Goal: Task Accomplishment & Management: Complete application form

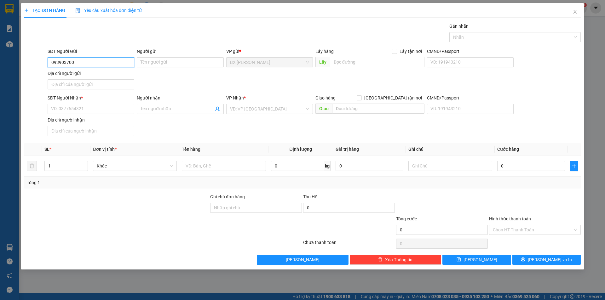
type input "0939037001"
click at [100, 77] on div "0939037001 - TUẤN" at bounding box center [90, 74] width 79 height 7
type input "TUẤN"
type input "0939037001"
drag, startPoint x: 95, startPoint y: 110, endPoint x: 104, endPoint y: 113, distance: 10.0
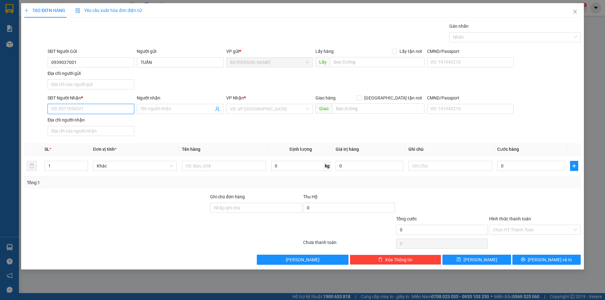
click at [96, 110] on input "SĐT Người Nhận *" at bounding box center [91, 109] width 87 height 10
click at [60, 111] on input "0944533690" at bounding box center [91, 109] width 87 height 10
type input "0944533690"
click at [190, 108] on input "Người nhận" at bounding box center [176, 109] width 73 height 7
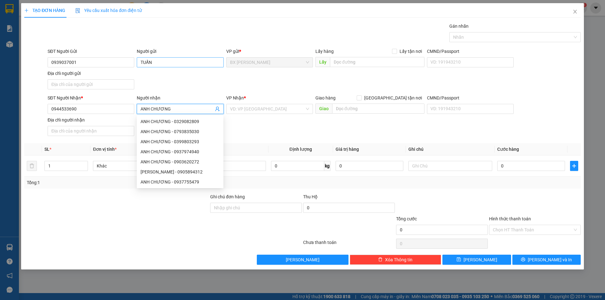
type input "ANH CHƯƠNG"
click at [141, 63] on input "TUẤN" at bounding box center [180, 62] width 87 height 10
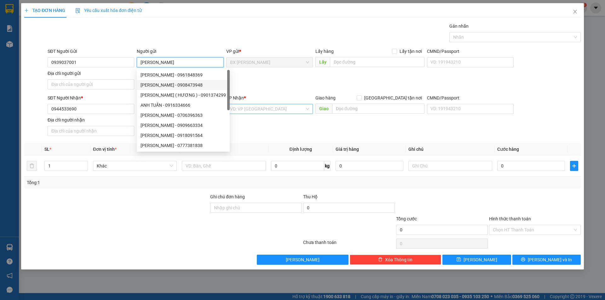
type input "[PERSON_NAME]"
click at [254, 110] on input "search" at bounding box center [267, 108] width 75 height 9
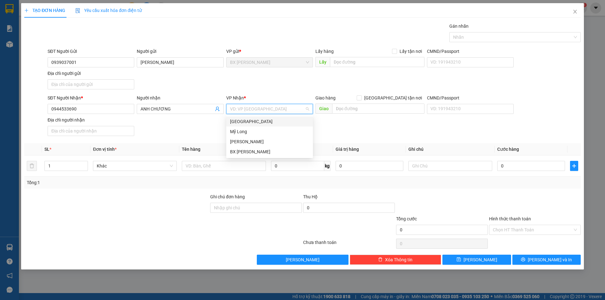
click at [249, 124] on div "[GEOGRAPHIC_DATA]" at bounding box center [269, 121] width 79 height 7
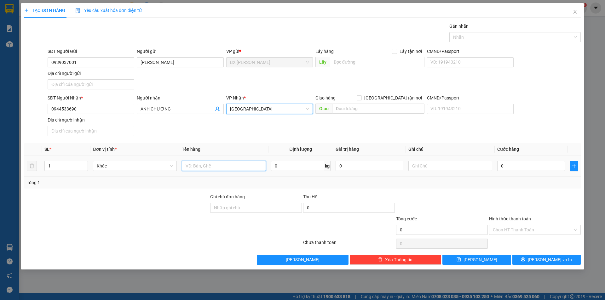
click at [233, 164] on input "text" at bounding box center [224, 166] width 84 height 10
type input "THÙNG"
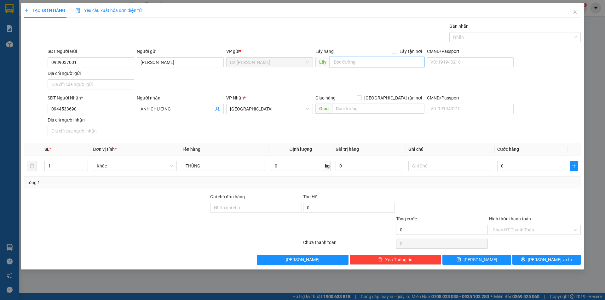
click at [370, 59] on input "text" at bounding box center [377, 62] width 94 height 10
type input "KHO XOÀI THUẬN HẬU"
click at [542, 262] on span "[PERSON_NAME] và In" at bounding box center [550, 259] width 44 height 7
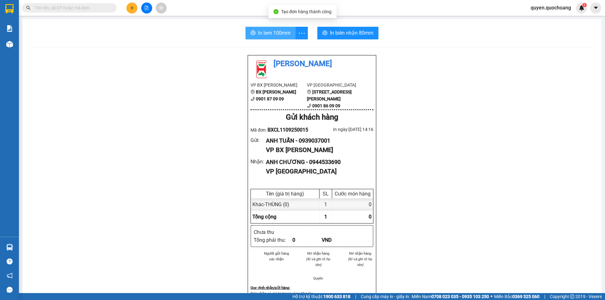
click at [270, 27] on button "In tem 100mm" at bounding box center [270, 33] width 50 height 13
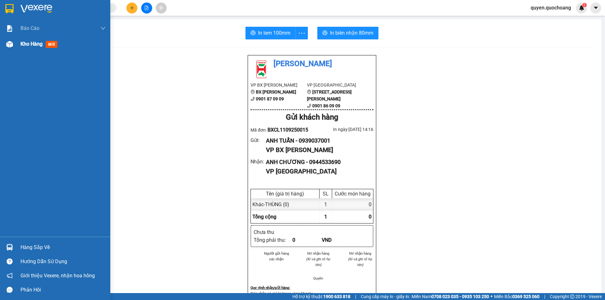
click at [31, 44] on span "Kho hàng" at bounding box center [31, 44] width 22 height 6
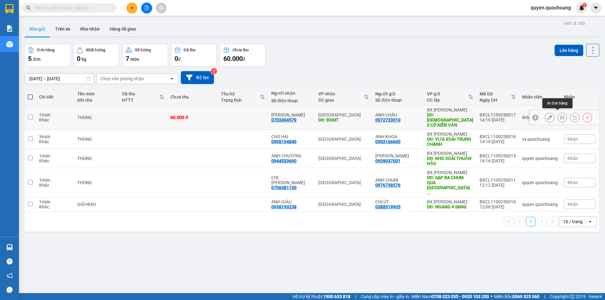
click at [559, 116] on button at bounding box center [561, 117] width 9 height 11
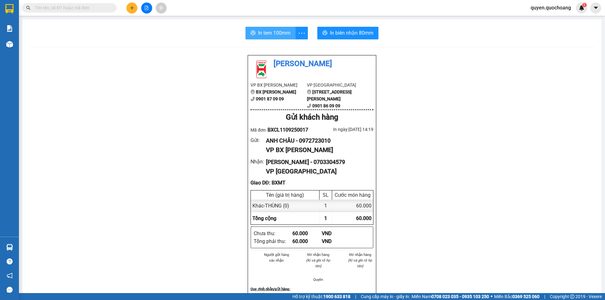
click at [264, 36] on span "In tem 100mm" at bounding box center [274, 33] width 32 height 8
click at [273, 30] on span "In tem 100mm" at bounding box center [274, 33] width 32 height 8
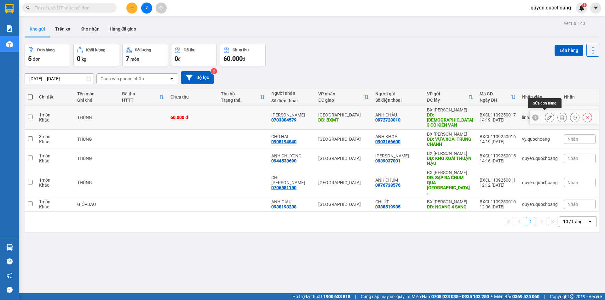
click at [547, 115] on icon at bounding box center [549, 117] width 4 height 4
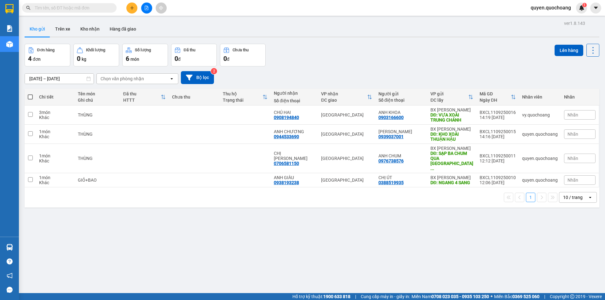
click at [134, 9] on icon "plus" at bounding box center [132, 8] width 4 height 4
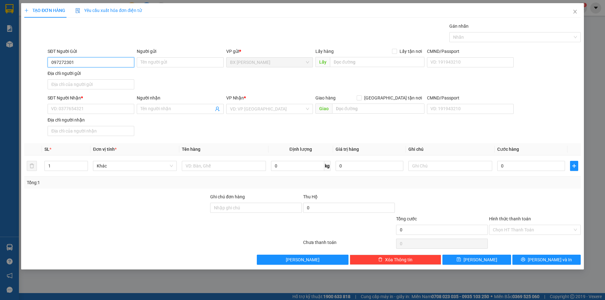
type input "0972723010"
click at [109, 76] on div "0972723010 - [GEOGRAPHIC_DATA]" at bounding box center [90, 74] width 79 height 7
type input "ANH CHÂU"
type input "0972723010"
drag, startPoint x: 116, startPoint y: 111, endPoint x: 133, endPoint y: 128, distance: 24.5
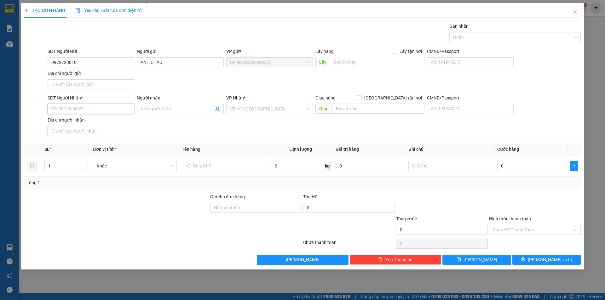
click at [117, 111] on input "SĐT Người Nhận *" at bounding box center [91, 109] width 87 height 10
click at [105, 133] on div "0703304579 - [PERSON_NAME]" at bounding box center [90, 131] width 79 height 7
type input "0703304579"
type input "[PERSON_NAME]"
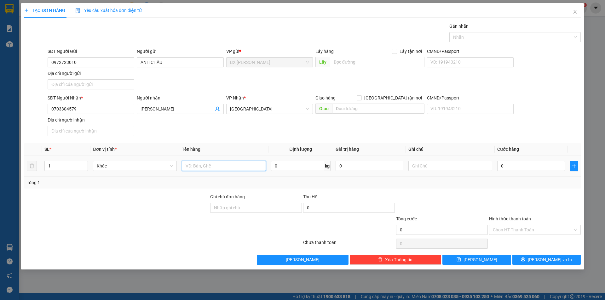
click at [232, 165] on input "text" at bounding box center [224, 166] width 84 height 10
type input "THÙNG"
click at [350, 64] on input "text" at bounding box center [377, 62] width 94 height 10
type input "[DEMOGRAPHIC_DATA] BA CÔ"
click at [335, 72] on div "SĐT Người Gửi 0972723010 Người gửi ANH CHÂU VP gửi * BX [PERSON_NAME] Lấy hàng …" at bounding box center [313, 70] width 535 height 44
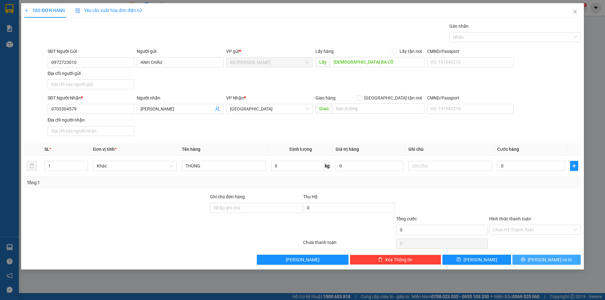
drag, startPoint x: 530, startPoint y: 264, endPoint x: 522, endPoint y: 270, distance: 10.1
click at [529, 263] on button "[PERSON_NAME] và In" at bounding box center [546, 260] width 68 height 10
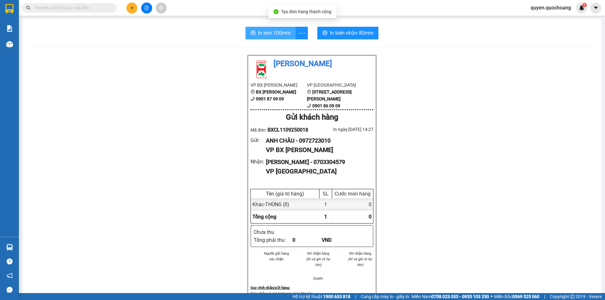
click at [260, 35] on span "In tem 100mm" at bounding box center [274, 33] width 32 height 8
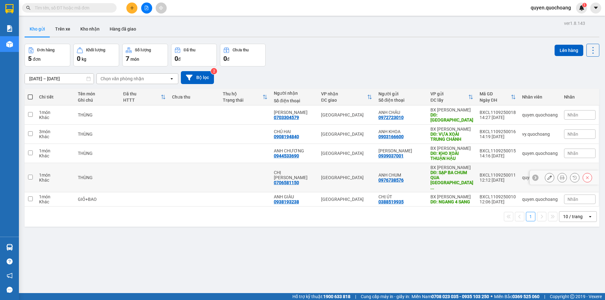
drag, startPoint x: 518, startPoint y: 164, endPoint x: 516, endPoint y: 160, distance: 4.6
click at [519, 163] on td "quyen.quochoang" at bounding box center [540, 177] width 42 height 29
checkbox input "true"
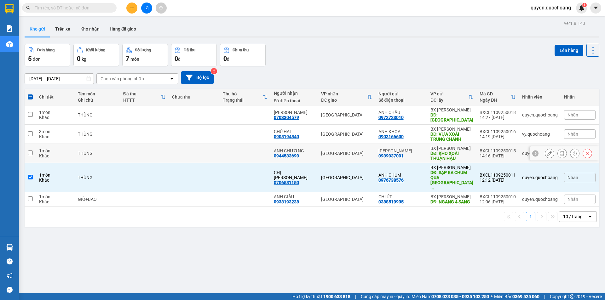
click at [506, 153] on div "14:16 [DATE]" at bounding box center [497, 155] width 36 height 5
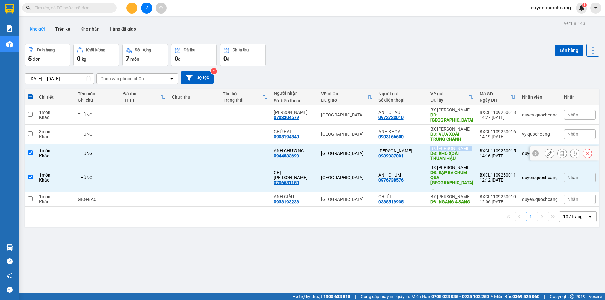
drag, startPoint x: 430, startPoint y: 143, endPoint x: 431, endPoint y: 148, distance: 5.1
click at [431, 148] on td "[PERSON_NAME]: KHO XOÀI THUẬN HẬU" at bounding box center [451, 153] width 49 height 19
checkbox input "false"
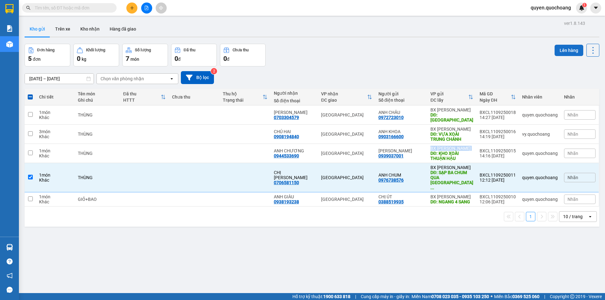
click at [566, 49] on button "Lên hàng" at bounding box center [568, 50] width 29 height 11
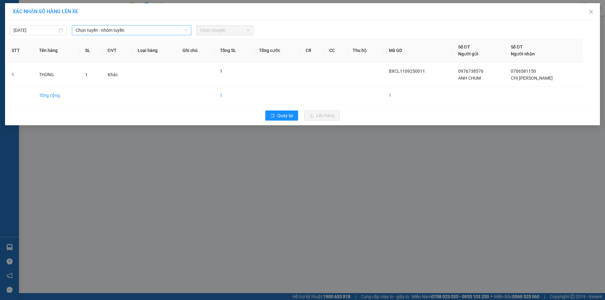
click at [99, 33] on span "Chọn tuyến - nhóm tuyến" at bounding box center [132, 30] width 112 height 9
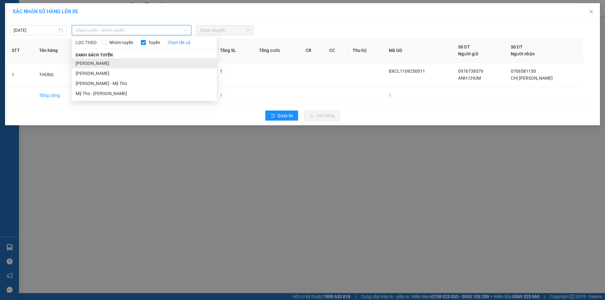
click at [104, 64] on li "[PERSON_NAME]" at bounding box center [144, 63] width 145 height 10
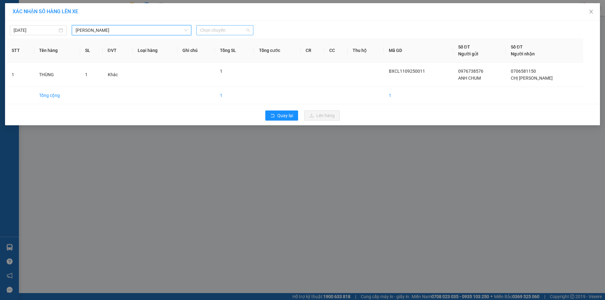
click at [227, 31] on span "Chọn chuyến" at bounding box center [224, 30] width 49 height 9
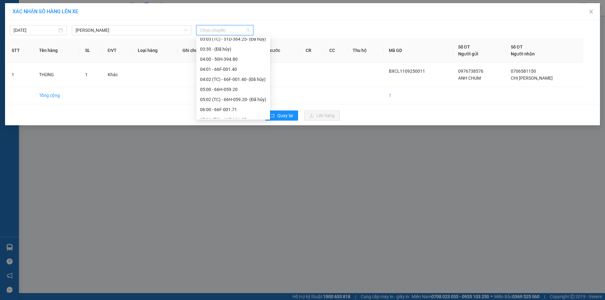
scroll to position [252, 0]
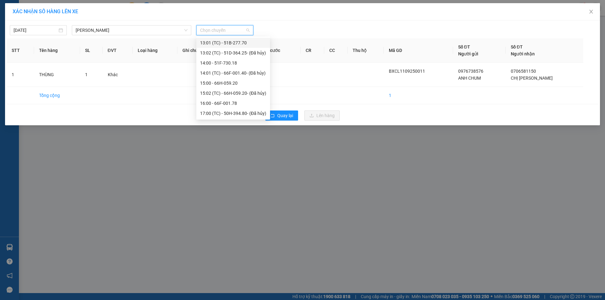
click at [246, 42] on div "13:01 (TC) - 51B-277.70" at bounding box center [233, 42] width 66 height 7
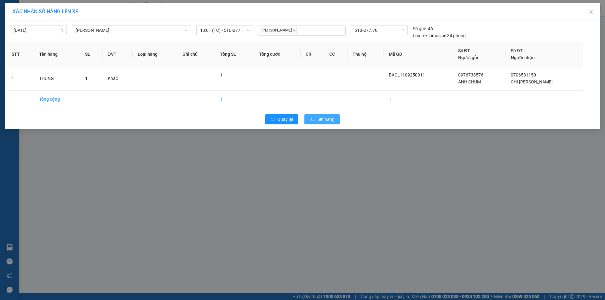
click at [319, 118] on span "Lên hàng" at bounding box center [325, 119] width 18 height 7
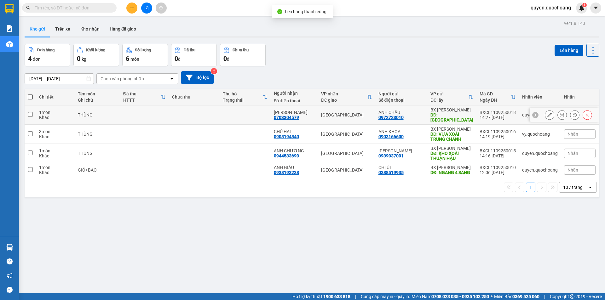
click at [454, 117] on div "DĐ: [GEOGRAPHIC_DATA]" at bounding box center [451, 117] width 43 height 10
checkbox input "true"
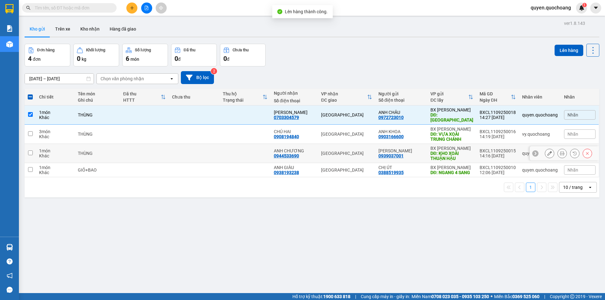
drag, startPoint x: 465, startPoint y: 145, endPoint x: 485, endPoint y: 144, distance: 20.8
click at [465, 146] on div "BX [PERSON_NAME]" at bounding box center [451, 148] width 43 height 5
checkbox input "true"
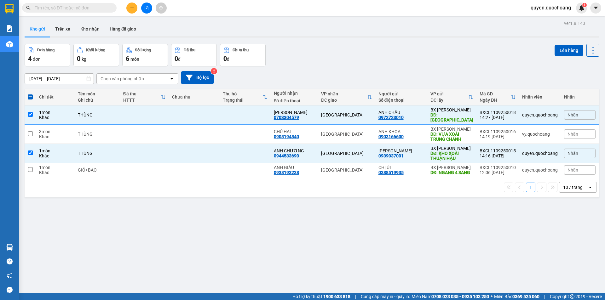
click at [566, 58] on div "Lên hàng" at bounding box center [576, 55] width 45 height 23
click at [569, 46] on button "Lên hàng" at bounding box center [568, 50] width 29 height 11
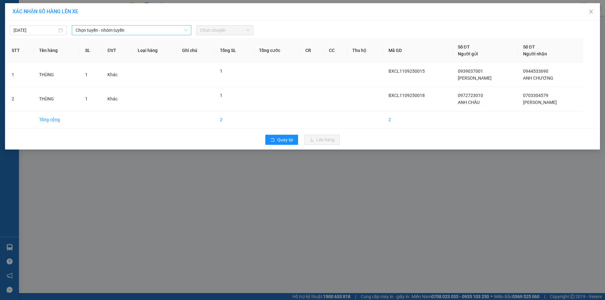
click at [137, 34] on span "Chọn tuyến - nhóm tuyến" at bounding box center [132, 30] width 112 height 9
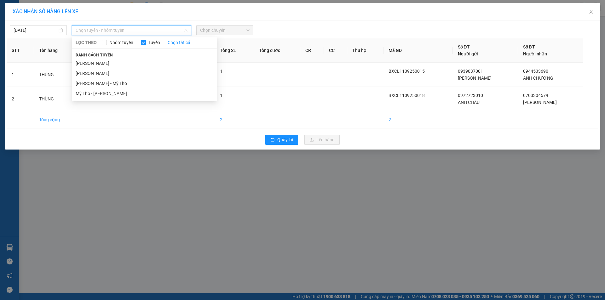
click at [100, 58] on span "Danh sách tuyến" at bounding box center [94, 55] width 45 height 6
click at [156, 59] on li "[PERSON_NAME]" at bounding box center [144, 63] width 145 height 10
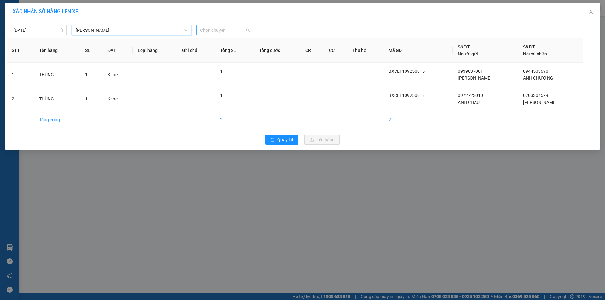
drag, startPoint x: 246, startPoint y: 27, endPoint x: 222, endPoint y: 31, distance: 24.2
click at [238, 29] on span "Chọn chuyến" at bounding box center [224, 30] width 49 height 9
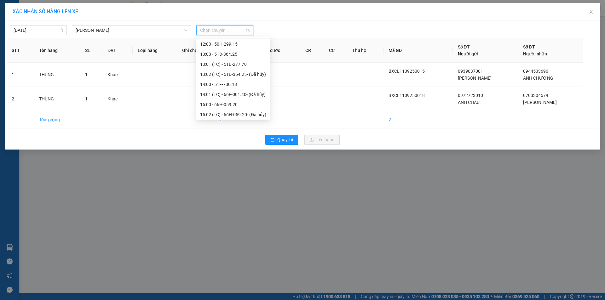
scroll to position [252, 0]
click at [231, 83] on div "15:00 - 66H-059.20" at bounding box center [233, 83] width 66 height 7
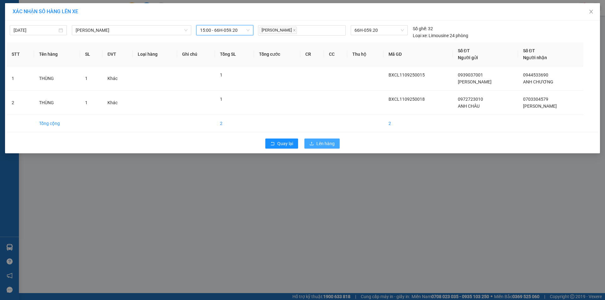
drag, startPoint x: 324, startPoint y: 140, endPoint x: 319, endPoint y: 139, distance: 5.1
click at [324, 140] on span "Lên hàng" at bounding box center [325, 143] width 18 height 7
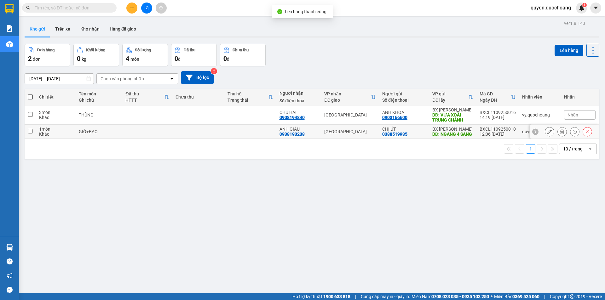
click at [411, 136] on div "CHỊ ÚT 0388519935" at bounding box center [404, 132] width 44 height 10
checkbox input "true"
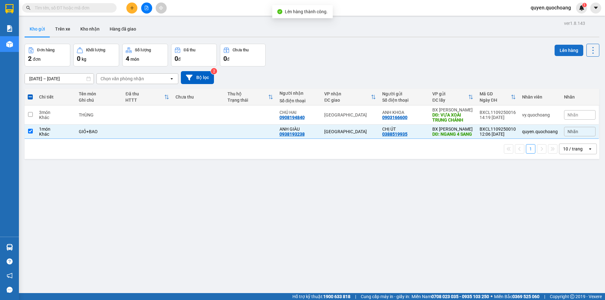
click at [566, 55] on button "Lên hàng" at bounding box center [568, 50] width 29 height 11
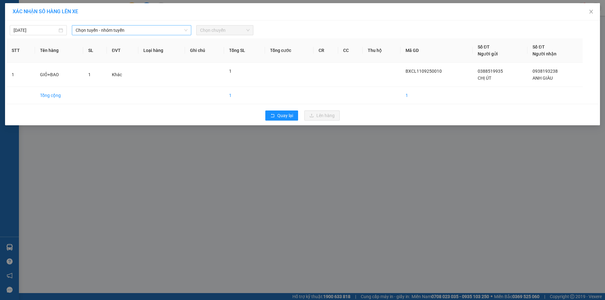
click at [118, 27] on span "Chọn tuyến - nhóm tuyến" at bounding box center [132, 30] width 112 height 9
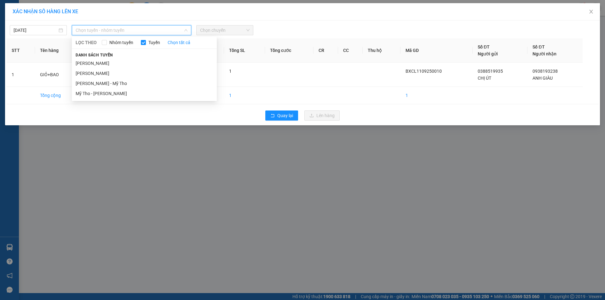
click at [117, 62] on li "[PERSON_NAME]" at bounding box center [144, 63] width 145 height 10
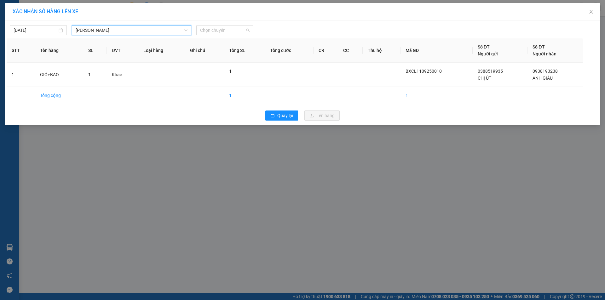
drag, startPoint x: 219, startPoint y: 32, endPoint x: 208, endPoint y: 56, distance: 26.4
click at [219, 32] on span "Chọn chuyến" at bounding box center [224, 30] width 49 height 9
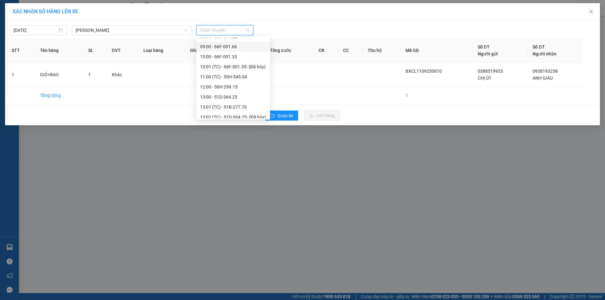
scroll to position [220, 0]
click at [212, 75] on div "13:01 (TC) - 51B-277.70" at bounding box center [233, 74] width 66 height 7
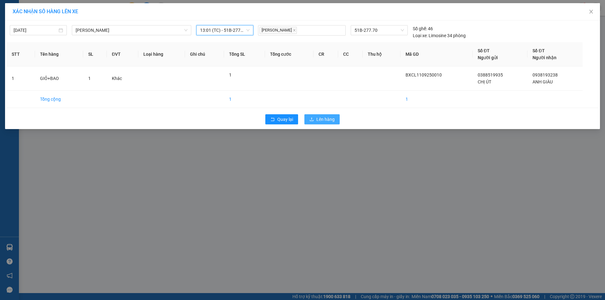
click at [317, 124] on div "Quay lại Lên hàng" at bounding box center [302, 119] width 591 height 16
click at [316, 123] on button "Lên hàng" at bounding box center [321, 119] width 35 height 10
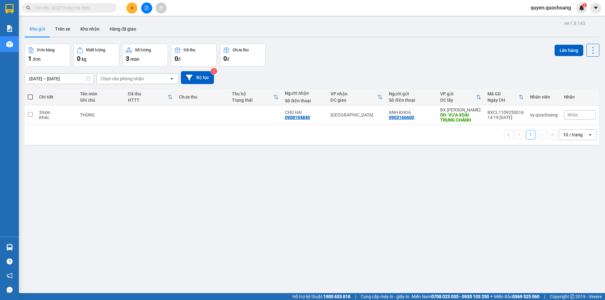
click at [544, 9] on span "quyen.quochoang" at bounding box center [550, 8] width 50 height 8
click at [542, 20] on span "Đăng xuất" at bounding box center [552, 19] width 37 height 7
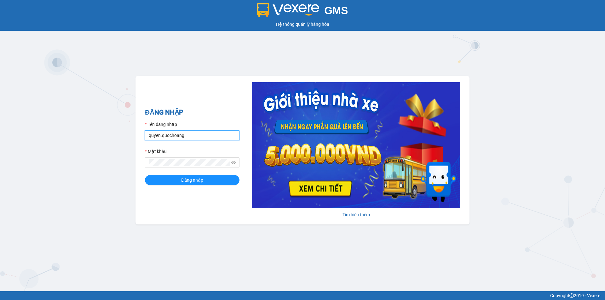
click at [203, 136] on input "quyen.quochoang" at bounding box center [192, 135] width 94 height 10
click at [217, 137] on input "quyen.quochoang" at bounding box center [192, 135] width 94 height 10
type input "linh.quochoang"
click at [213, 177] on button "Đăng nhập" at bounding box center [192, 180] width 94 height 10
click at [203, 182] on button "Đăng nhập" at bounding box center [192, 180] width 94 height 10
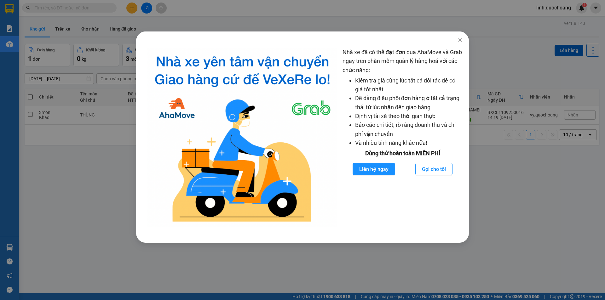
drag, startPoint x: 198, startPoint y: 38, endPoint x: 194, endPoint y: 38, distance: 4.1
click at [194, 38] on div at bounding box center [302, 36] width 333 height 10
drag, startPoint x: 148, startPoint y: 27, endPoint x: 122, endPoint y: 15, distance: 28.3
click at [148, 26] on div "Nhà xe đã có thể đặt đơn qua AhaMove và Grab ngay trên phần mềm quản lý hàng ho…" at bounding box center [302, 150] width 605 height 300
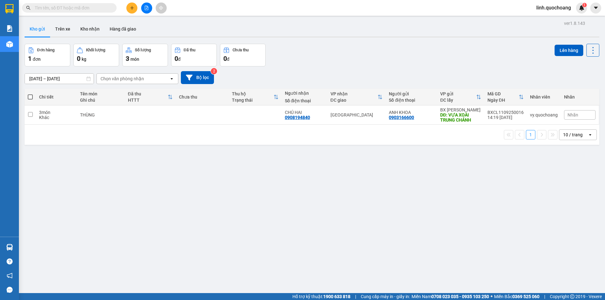
click at [122, 15] on div "Nhà xe đã có thể đặt đơn qua AhaMove và Grab ngay trên phần mềm quản lý hàng ho…" at bounding box center [302, 150] width 605 height 300
click at [132, 10] on button at bounding box center [131, 8] width 11 height 11
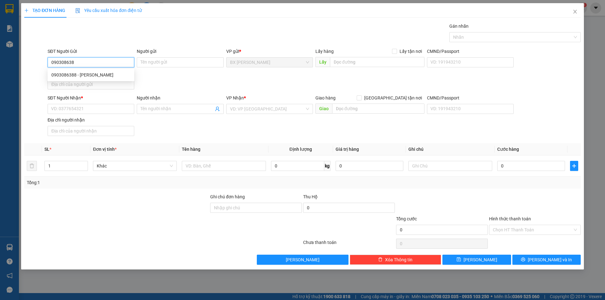
type input "0903086388"
click at [111, 76] on div "0903086388 - TRẦN AN THƯ" at bounding box center [90, 74] width 79 height 7
type input "[PERSON_NAME]"
type input "0903086388"
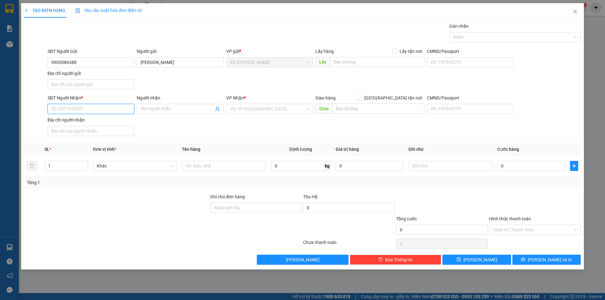
click at [117, 111] on input "SĐT Người Nhận *" at bounding box center [91, 109] width 87 height 10
type input "0933763599"
click at [113, 123] on div "0933763599 - HÀ QUỐC HUY" at bounding box center [90, 121] width 79 height 7
type input "HÀ QUỐC HUY"
type input "0933763599"
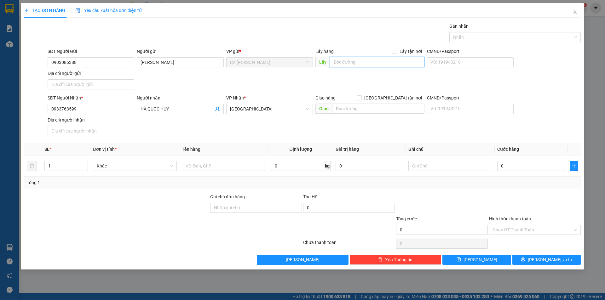
click at [366, 63] on input "text" at bounding box center [377, 62] width 94 height 10
click at [202, 117] on div "SĐT Người Nhận * 0933763599 Người nhận HÀ QUỐC HUY VP Nhận * Sài Gòn Giao hàng …" at bounding box center [313, 116] width 535 height 44
click at [379, 64] on input "text" at bounding box center [377, 62] width 94 height 10
type input "CHỢ MỸ XƯƠNG"
click at [229, 168] on input "text" at bounding box center [224, 166] width 84 height 10
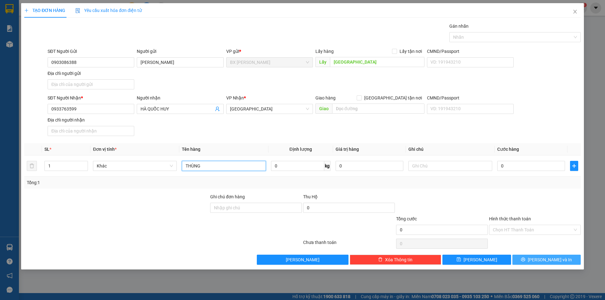
type input "THÙNG"
click at [525, 259] on icon "printer" at bounding box center [523, 259] width 4 height 4
click at [539, 259] on button "[PERSON_NAME] và In" at bounding box center [546, 260] width 68 height 10
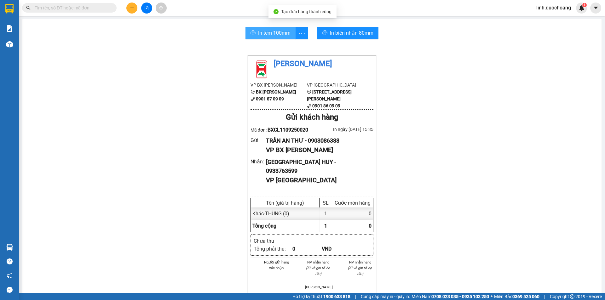
click at [265, 32] on span "In tem 100mm" at bounding box center [274, 33] width 32 height 8
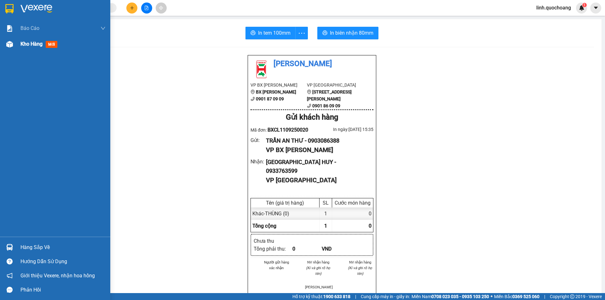
drag, startPoint x: 19, startPoint y: 54, endPoint x: 26, endPoint y: 52, distance: 7.4
click at [20, 54] on div "Báo cáo Báo cáo dòng tiền (trạm) Doanh số tạo đơn theo VP gửi (trạm) Kho hàng m…" at bounding box center [55, 128] width 110 height 216
click at [33, 46] on span "Kho hàng" at bounding box center [31, 44] width 22 height 6
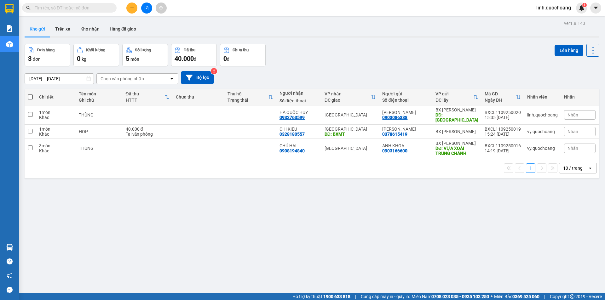
click at [134, 13] on div at bounding box center [146, 8] width 47 height 11
click at [133, 9] on icon "plus" at bounding box center [132, 8] width 4 height 4
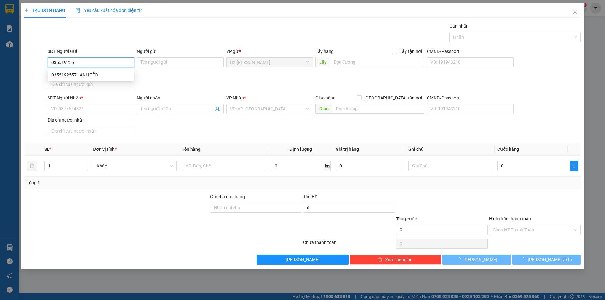
type input "0355192557"
click at [124, 77] on div "0355192557 - ANH TÈO" at bounding box center [90, 74] width 79 height 7
type input "ANH TÈO"
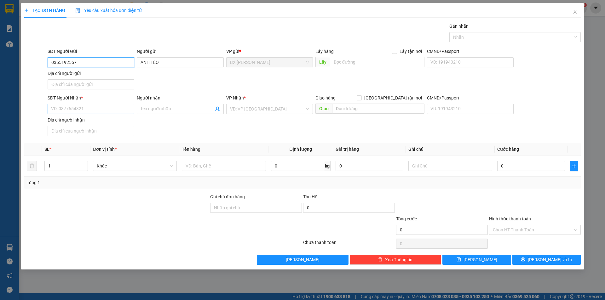
type input "0355192557"
click at [119, 107] on input "SĐT Người Nhận *" at bounding box center [91, 109] width 87 height 10
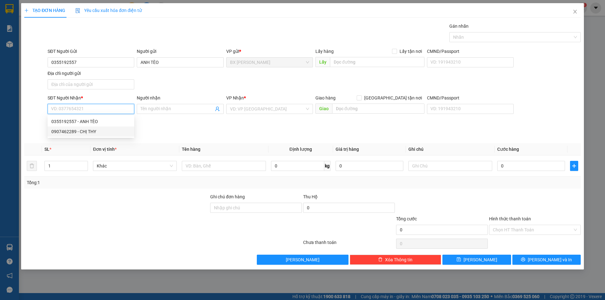
click at [116, 127] on div "0907462289 - CHỊ THY" at bounding box center [91, 132] width 87 height 10
type input "0907462289"
type input "CHỊ THY"
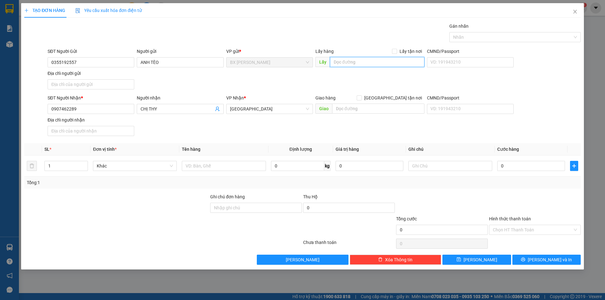
click at [346, 61] on input "text" at bounding box center [377, 62] width 94 height 10
type input "U"
type input "ỦY TÍNH DỤNG BÀ TỨ"
click at [224, 166] on input "text" at bounding box center [224, 166] width 84 height 10
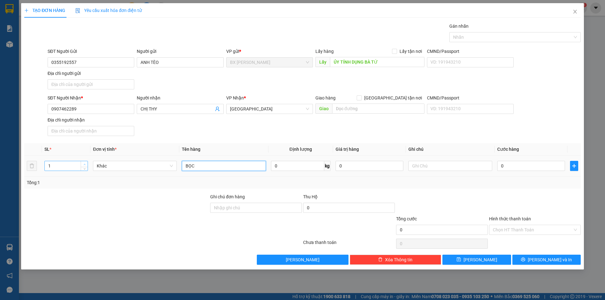
type input "BỌC"
click at [84, 164] on icon "up" at bounding box center [84, 164] width 2 height 2
type input "3"
click at [84, 164] on icon "up" at bounding box center [84, 164] width 2 height 2
click at [550, 259] on span "[PERSON_NAME] và In" at bounding box center [550, 259] width 44 height 7
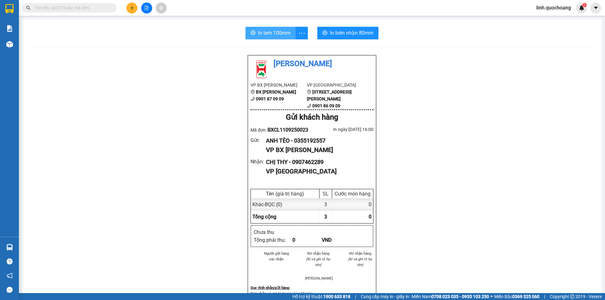
drag, startPoint x: 257, startPoint y: 32, endPoint x: 373, endPoint y: 294, distance: 286.4
click at [258, 31] on span "In tem 100mm" at bounding box center [274, 33] width 32 height 8
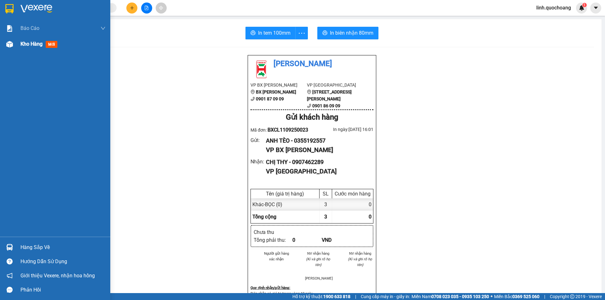
click at [35, 49] on div "Kho hàng mới" at bounding box center [62, 44] width 85 height 16
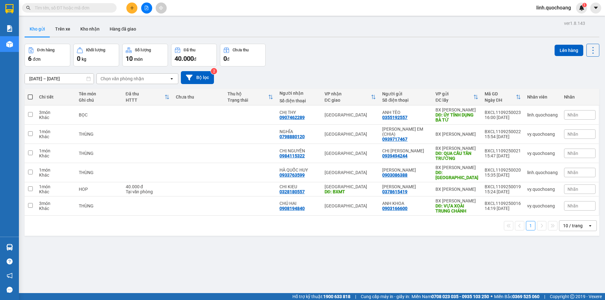
click at [131, 6] on icon "plus" at bounding box center [132, 8] width 4 height 4
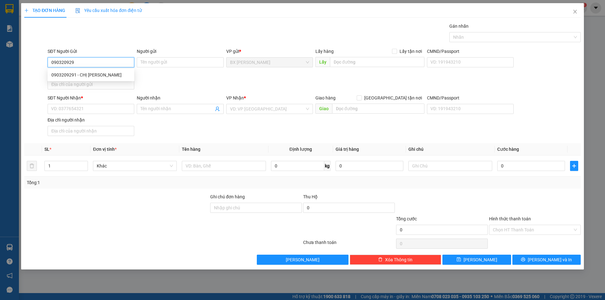
type input "0903209291"
click at [121, 77] on div "0903209291 - CHỊ CHI" at bounding box center [90, 74] width 79 height 7
type input "CHỊ [PERSON_NAME]"
type input "0903209291"
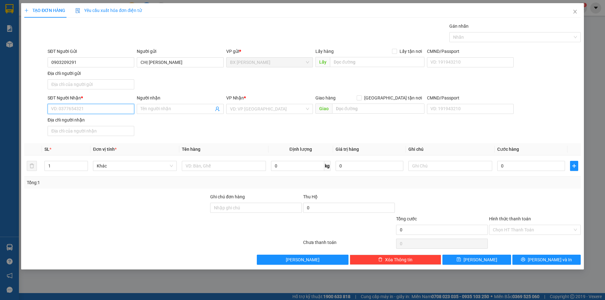
click at [121, 109] on input "SĐT Người Nhận *" at bounding box center [91, 109] width 87 height 10
type input "0523868037"
click at [123, 123] on div "0523868037 - HUỲNH NGỌC LONG" at bounding box center [90, 121] width 79 height 7
type input "HUỲNH NGỌC LONG"
type input "0523868037"
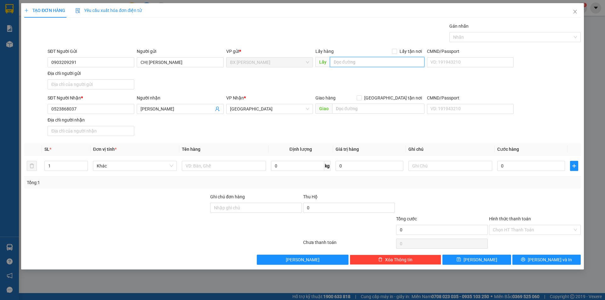
click at [359, 60] on input "text" at bounding box center [377, 62] width 94 height 10
type input "CHỢ MỸ XƯƠNG"
click at [218, 163] on input "text" at bounding box center [224, 166] width 84 height 10
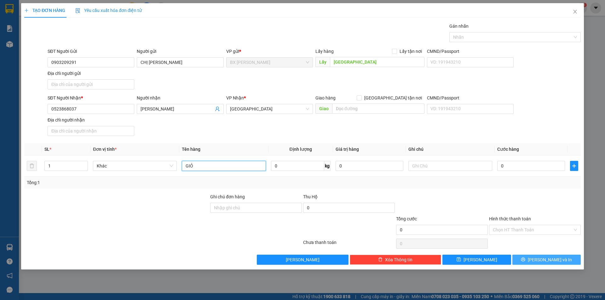
type input "GIỎ"
click at [533, 259] on button "[PERSON_NAME] và In" at bounding box center [546, 260] width 68 height 10
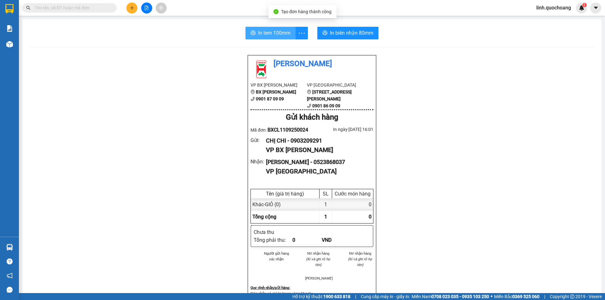
click at [253, 34] on icon "printer" at bounding box center [253, 33] width 5 height 4
click at [556, 4] on span "linh.quochoang" at bounding box center [553, 8] width 45 height 8
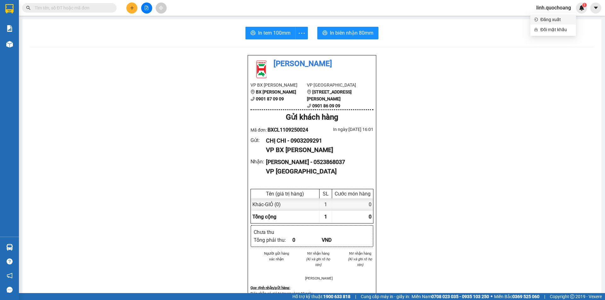
click at [559, 19] on span "Đăng xuất" at bounding box center [556, 19] width 32 height 7
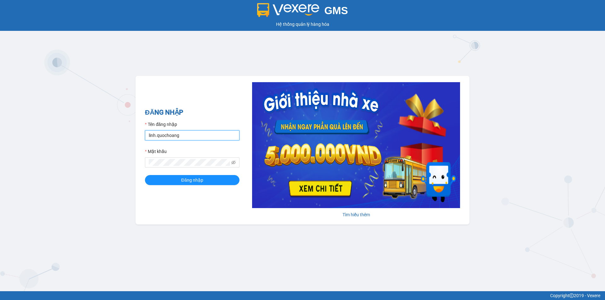
click at [200, 133] on input "linh.quochoang" at bounding box center [192, 135] width 94 height 10
type input "vy.quochoang"
click at [191, 181] on span "Đăng nhập" at bounding box center [192, 180] width 22 height 7
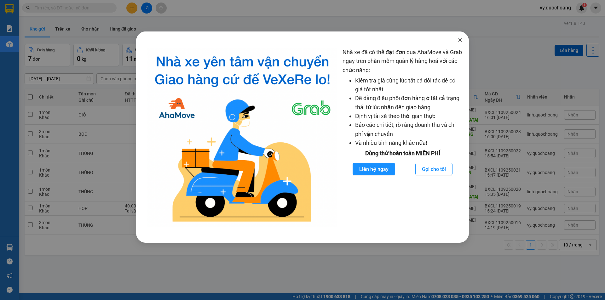
click at [460, 39] on icon "close" at bounding box center [459, 39] width 5 height 5
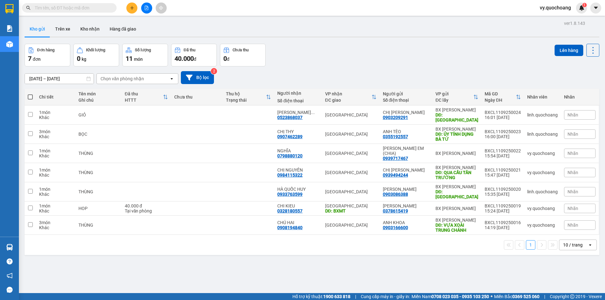
click at [131, 8] on icon "plus" at bounding box center [131, 8] width 3 height 0
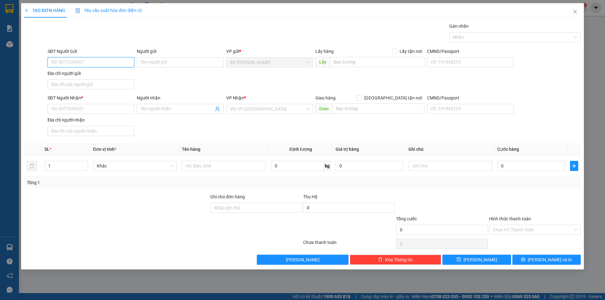
click at [104, 62] on input "SĐT Người Gửi" at bounding box center [91, 62] width 87 height 10
type input "0978950740"
drag, startPoint x: 119, startPoint y: 74, endPoint x: 116, endPoint y: 93, distance: 18.9
click at [119, 74] on div "0978950740 - ANH MINH" at bounding box center [90, 74] width 79 height 7
type input "ANH MINH"
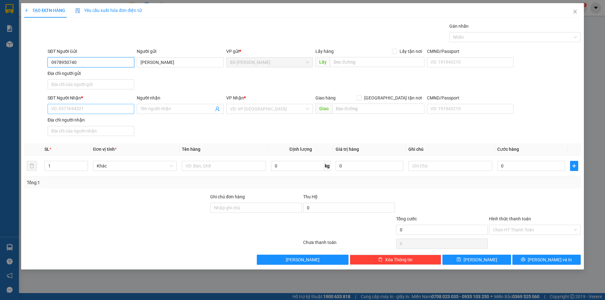
type input "0978950740"
click at [118, 109] on input "SĐT Người Nhận *" at bounding box center [91, 109] width 87 height 10
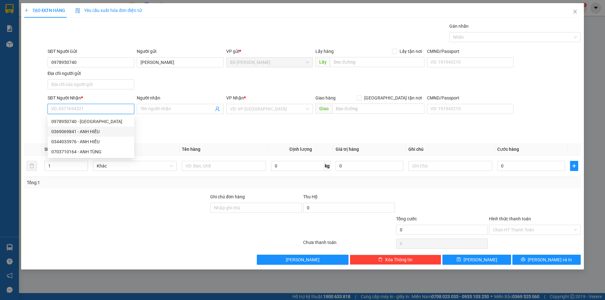
click at [114, 130] on div "0369069841 - ANH HIẾU" at bounding box center [90, 131] width 79 height 7
type input "0369069841"
type input "ANH HIẾU"
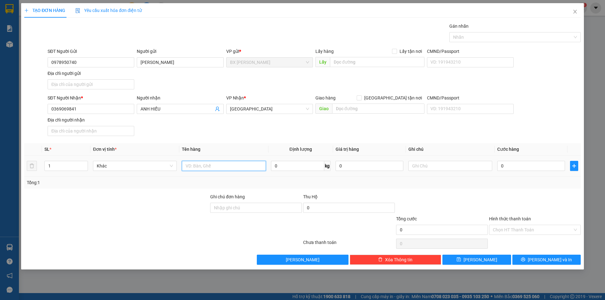
click at [230, 168] on input "text" at bounding box center [224, 166] width 84 height 10
type input "THÙNG"
type input "2"
click at [83, 164] on icon "up" at bounding box center [84, 164] width 2 height 2
click at [388, 111] on input "text" at bounding box center [378, 109] width 92 height 10
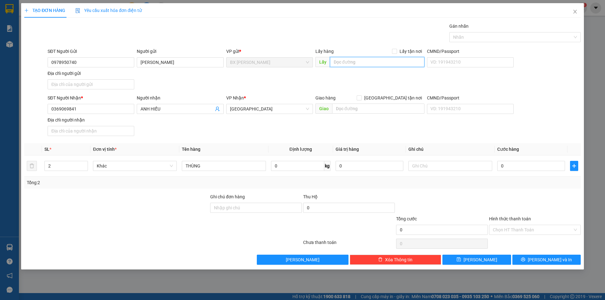
click at [367, 62] on input "text" at bounding box center [377, 62] width 94 height 10
type input "CẦU CÁI SẬY"
click at [521, 161] on input "0" at bounding box center [531, 166] width 68 height 10
type input "1"
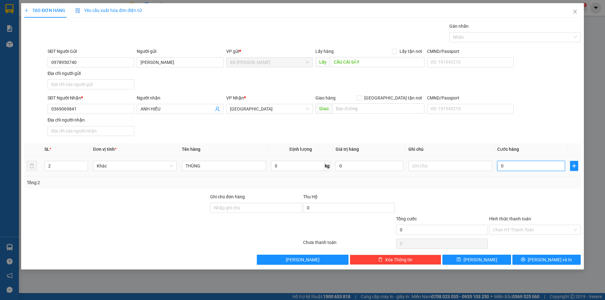
type input "1"
type input "13"
type input "130"
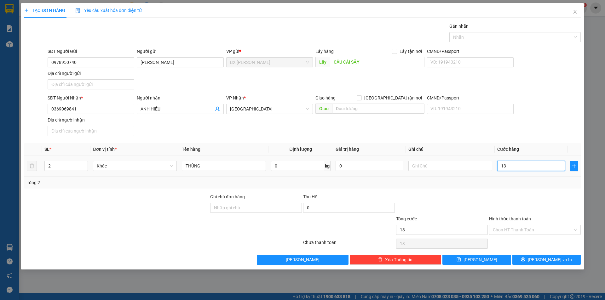
type input "130"
type input "1.300"
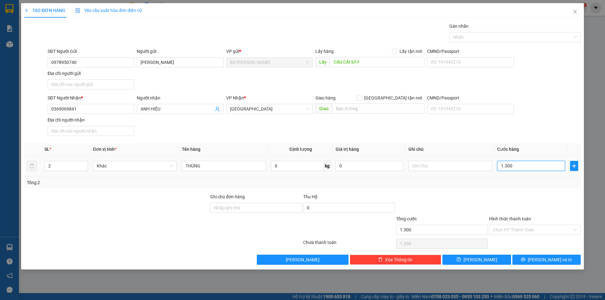
type input "13.000"
type input "130.000"
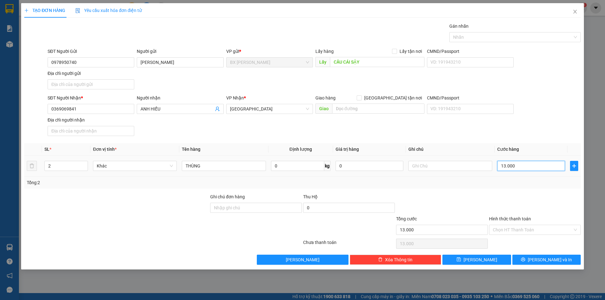
type input "130.000"
click at [549, 230] on input "Hình thức thanh toán" at bounding box center [533, 229] width 80 height 9
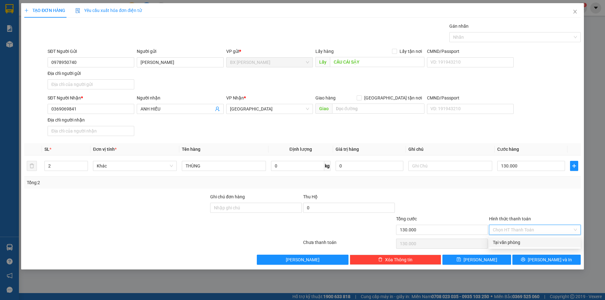
click at [550, 241] on div "Tại văn phòng" at bounding box center [535, 242] width 84 height 7
type input "0"
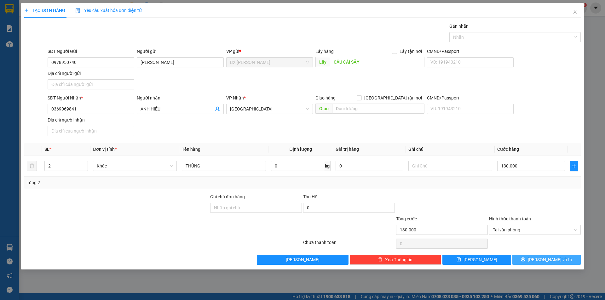
click at [543, 260] on span "[PERSON_NAME] và In" at bounding box center [550, 259] width 44 height 7
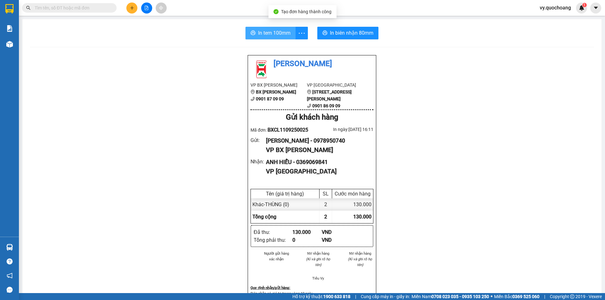
click at [271, 30] on span "In tem 100mm" at bounding box center [274, 33] width 32 height 8
click at [270, 37] on span "In tem 100mm" at bounding box center [274, 33] width 32 height 8
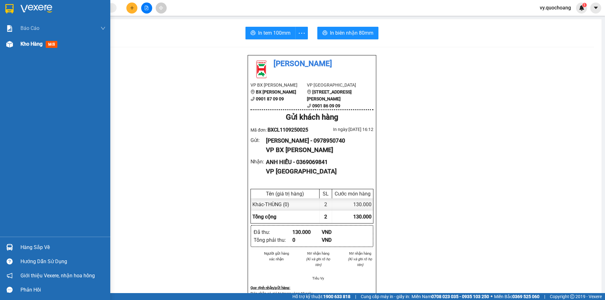
click at [31, 48] on div "Kho hàng mới" at bounding box center [39, 44] width 39 height 8
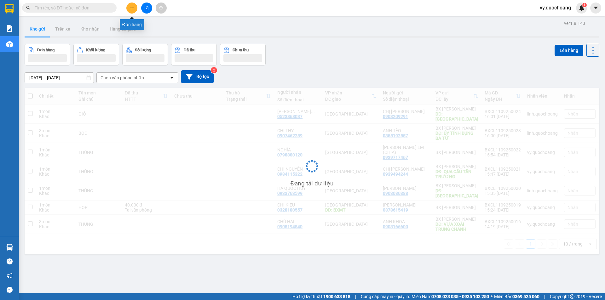
click at [131, 8] on icon "plus" at bounding box center [131, 8] width 3 height 0
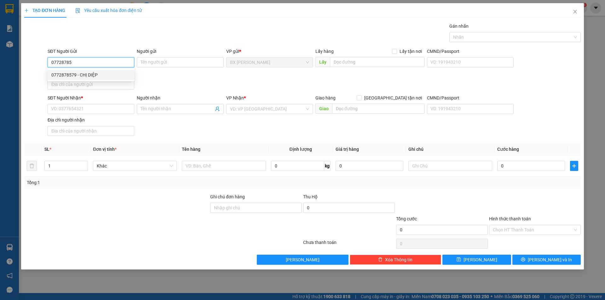
click at [97, 74] on div "0772878579 - CHỊ DIỆP" at bounding box center [90, 74] width 79 height 7
type input "0772878579"
type input "CHỊ DIỆP"
type input "0772878579"
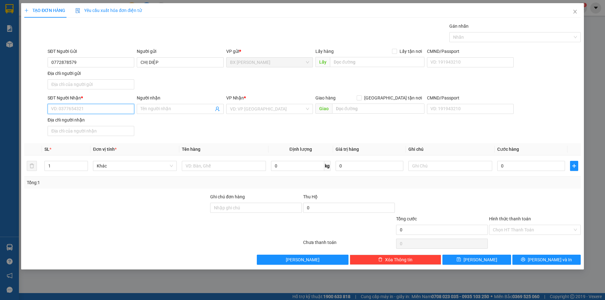
click at [108, 111] on input "SĐT Người Nhận *" at bounding box center [91, 109] width 87 height 10
type input "0908356768"
click at [106, 123] on div "0908356768 - ANH PHONG" at bounding box center [90, 121] width 79 height 7
type input "ANH PHONG"
type input "0908356768"
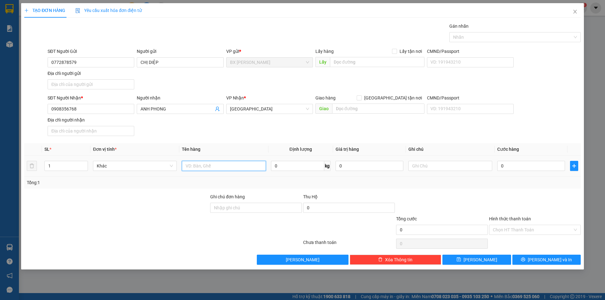
click at [222, 166] on input "text" at bounding box center [224, 166] width 84 height 10
type input "THÙNG"
click at [381, 63] on input "text" at bounding box center [377, 62] width 94 height 10
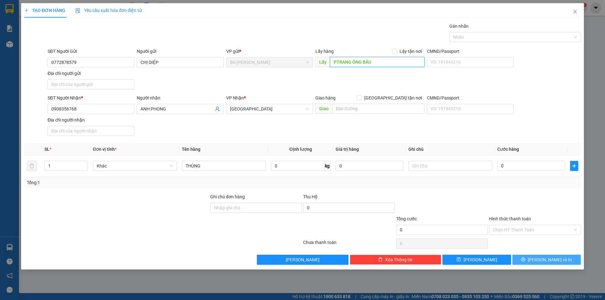
type input "PTRANG ÔNG BẦU"
click at [533, 261] on button "[PERSON_NAME] và In" at bounding box center [546, 260] width 68 height 10
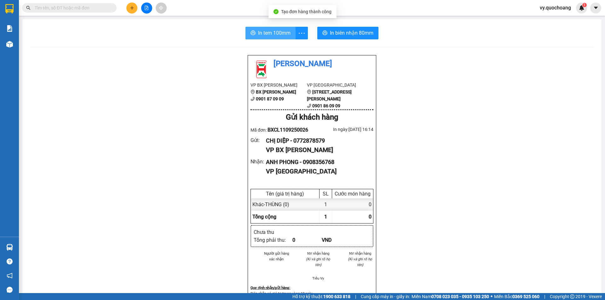
click at [272, 38] on button "In tem 100mm" at bounding box center [270, 33] width 50 height 13
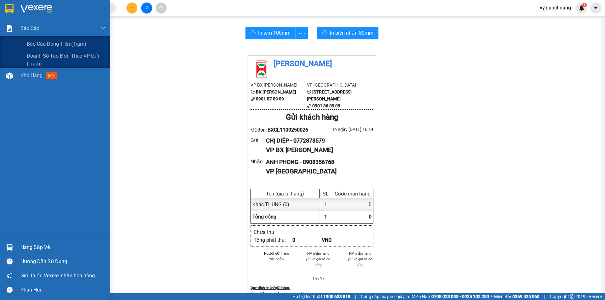
drag, startPoint x: 55, startPoint y: 28, endPoint x: 33, endPoint y: 80, distance: 56.9
click at [33, 82] on div "Báo cáo Báo cáo dòng tiền (trạm) Doanh số tạo đơn theo VP gửi (trạm) Kho hàng m…" at bounding box center [55, 128] width 110 height 216
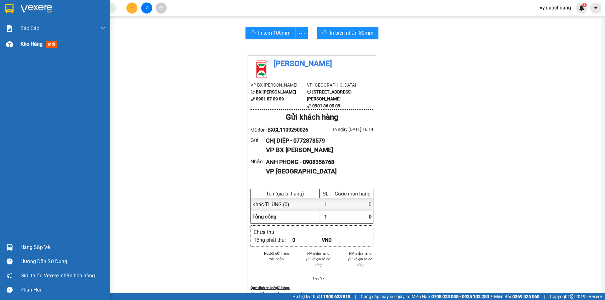
click at [37, 49] on div "Kho hàng mới" at bounding box center [62, 44] width 85 height 16
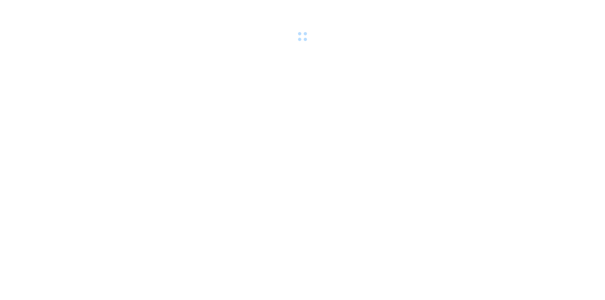
click at [562, 9] on div at bounding box center [302, 21] width 605 height 43
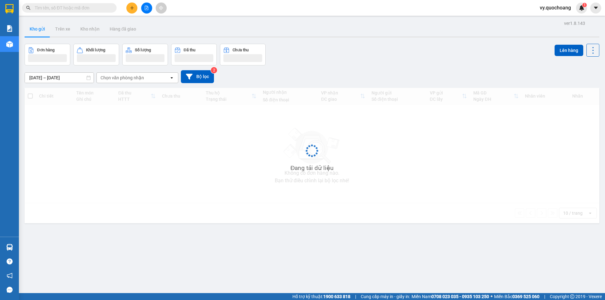
click at [560, 9] on span "vy.quochoang" at bounding box center [554, 8] width 41 height 8
click at [560, 18] on span "Đăng xuất" at bounding box center [558, 19] width 28 height 7
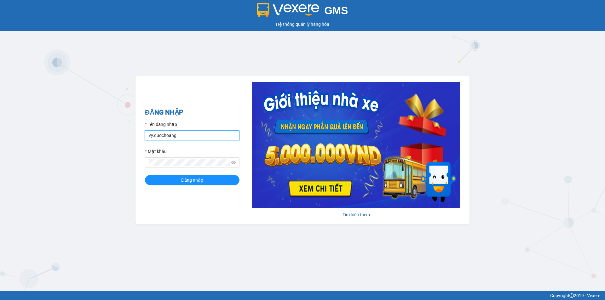
click at [180, 134] on input "vy.quochoang" at bounding box center [192, 135] width 94 height 10
type input "linh.quochoang"
click at [224, 181] on button "Đăng nhập" at bounding box center [192, 180] width 94 height 10
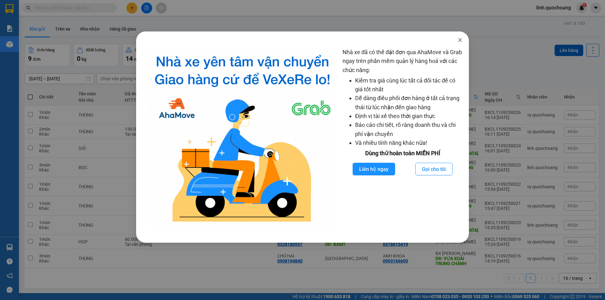
click at [457, 38] on icon "close" at bounding box center [459, 39] width 5 height 5
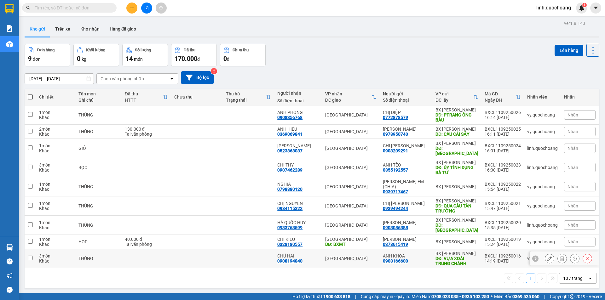
click at [257, 260] on td at bounding box center [248, 258] width 51 height 19
checkbox input "true"
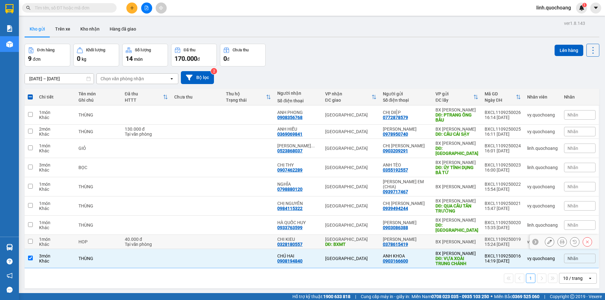
click at [263, 241] on td at bounding box center [248, 242] width 51 height 14
checkbox input "true"
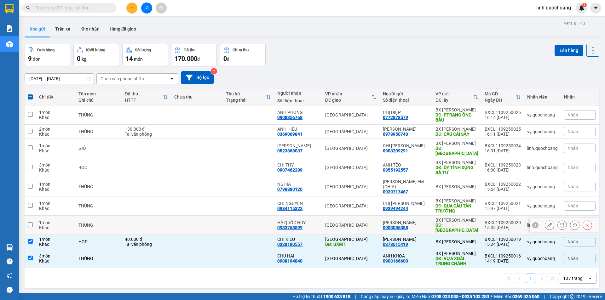
click at [255, 223] on td at bounding box center [248, 225] width 51 height 19
checkbox input "true"
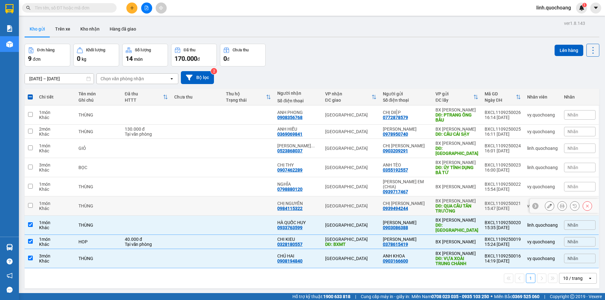
click at [251, 207] on td at bounding box center [248, 206] width 51 height 19
checkbox input "true"
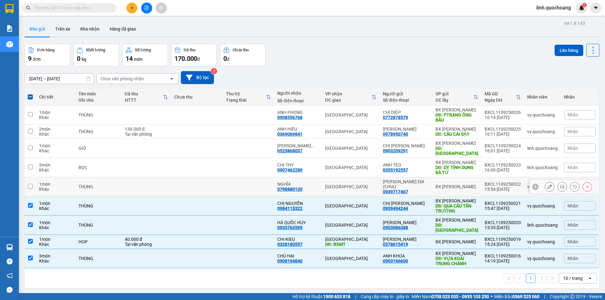
click at [246, 192] on td at bounding box center [248, 186] width 51 height 19
checkbox input "true"
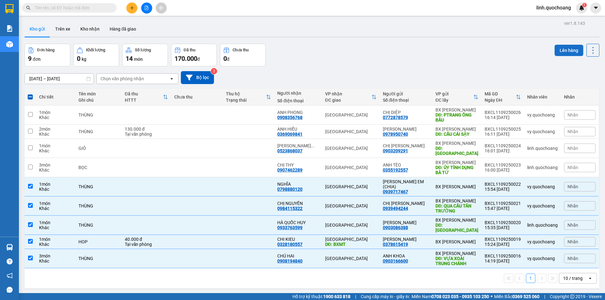
click at [559, 48] on button "Lên hàng" at bounding box center [568, 50] width 29 height 11
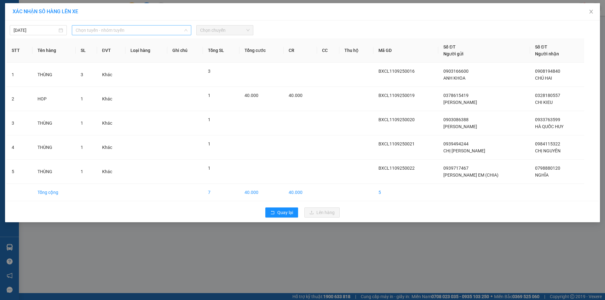
click at [163, 31] on span "Chọn tuyến - nhóm tuyến" at bounding box center [132, 30] width 112 height 9
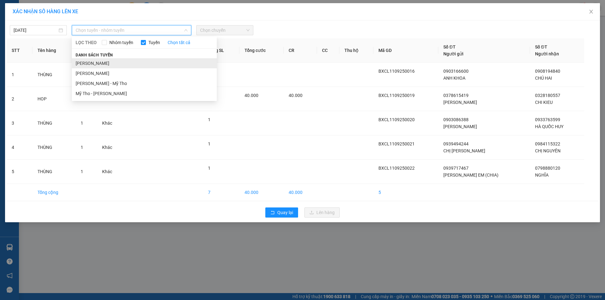
click at [163, 62] on li "[PERSON_NAME]" at bounding box center [144, 63] width 145 height 10
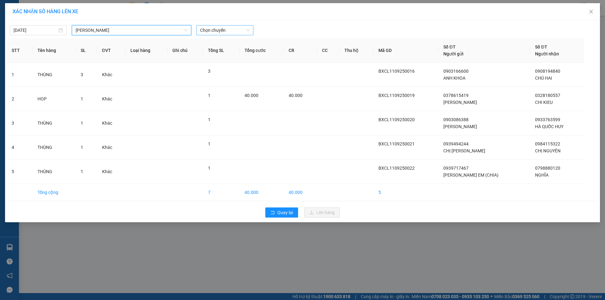
click at [217, 31] on span "Chọn chuyến" at bounding box center [224, 30] width 49 height 9
click at [233, 27] on span "Chọn chuyến" at bounding box center [224, 30] width 49 height 9
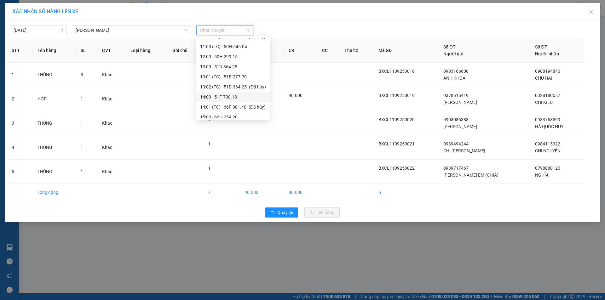
scroll to position [209, 0]
click at [245, 86] on div "13:01 (TC) - 51B-277.70" at bounding box center [233, 85] width 66 height 7
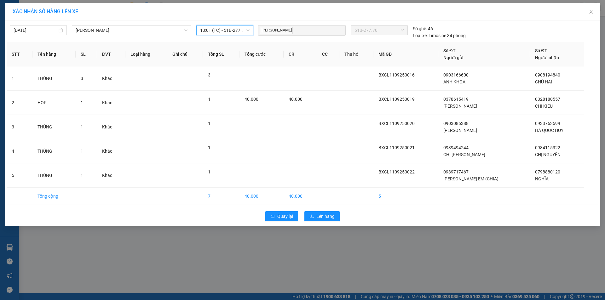
click at [214, 29] on span "13:01 (TC) - 51B-277.70" at bounding box center [224, 30] width 49 height 9
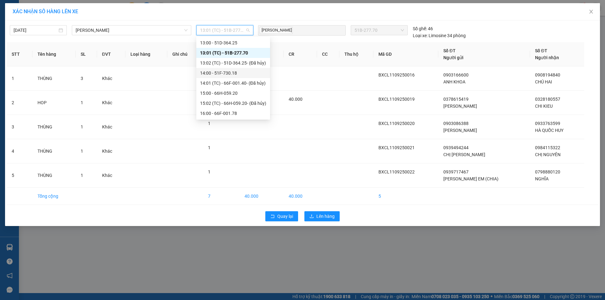
scroll to position [272, 0]
click at [242, 86] on div "16:00 - 66F-001.78" at bounding box center [233, 83] width 66 height 7
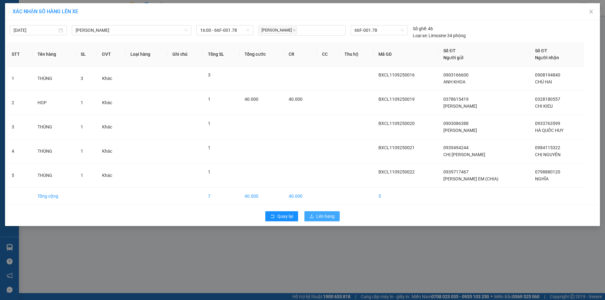
click at [319, 215] on span "Lên hàng" at bounding box center [325, 216] width 18 height 7
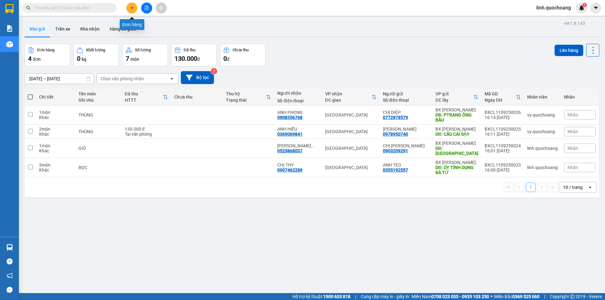
click at [131, 8] on icon "plus" at bounding box center [132, 8] width 4 height 4
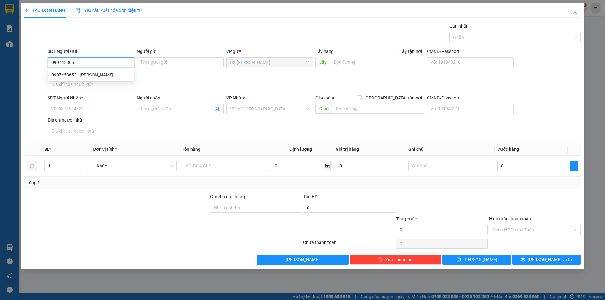
type input "0907458653"
drag, startPoint x: 98, startPoint y: 78, endPoint x: 100, endPoint y: 76, distance: 3.3
click at [100, 76] on div "0907458653 - NGUYỄN MINH TRÍ" at bounding box center [91, 75] width 87 height 10
type input "NGUYỄN MINH TRÍ"
type input "0907458653"
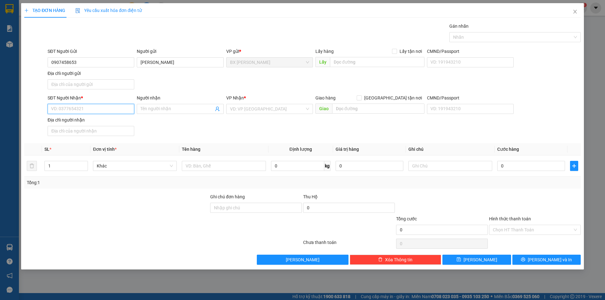
click at [100, 109] on input "SĐT Người Nhận *" at bounding box center [91, 109] width 87 height 10
click at [80, 132] on div "0373052854 - ANH KHÁNG" at bounding box center [90, 131] width 79 height 7
type input "0373052854"
type input "ANH KHÁNG"
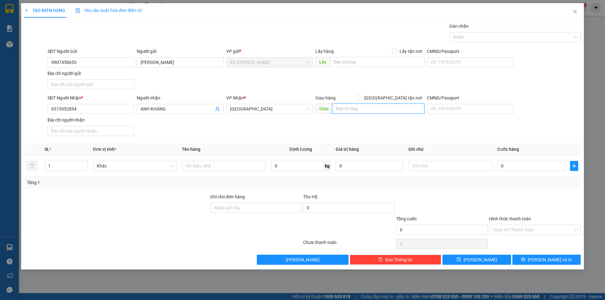
click at [349, 107] on input "text" at bounding box center [378, 109] width 92 height 10
type input "BẾN XE MỸ TTHO"
click at [240, 166] on input "text" at bounding box center [224, 166] width 84 height 10
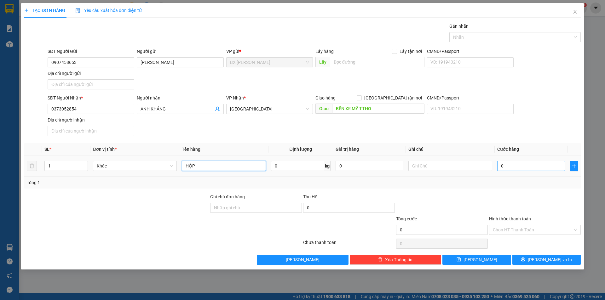
type input "HỘP"
click at [542, 163] on input "0" at bounding box center [531, 166] width 68 height 10
type input "3"
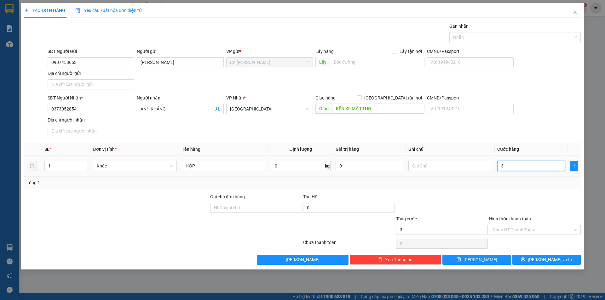
type input "30"
type input "300"
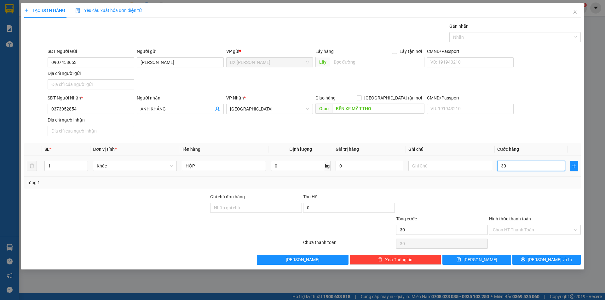
type input "300"
type input "3.000"
type input "30.000"
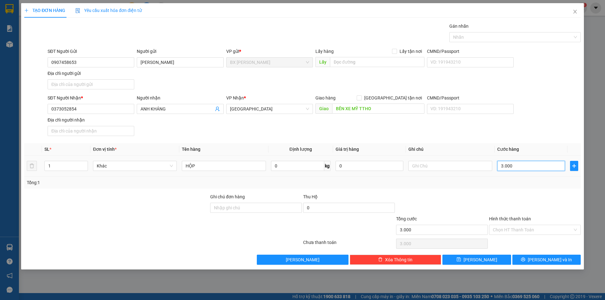
type input "30.000"
type input "3.000"
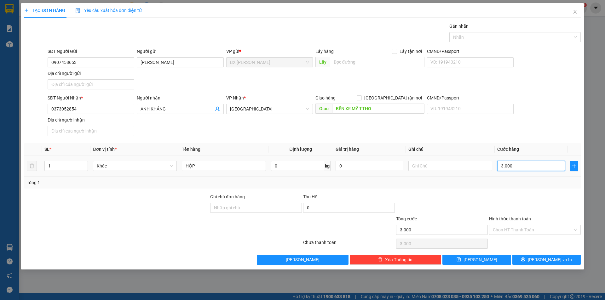
type input "300"
type input "3"
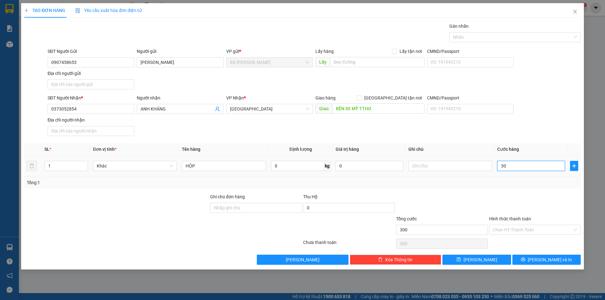
type input "3"
type input "0"
type input "05"
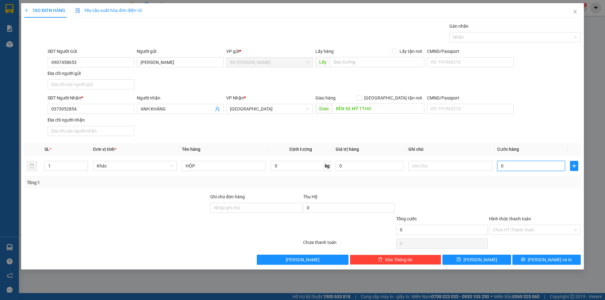
type input "5"
type input "050"
type input "50"
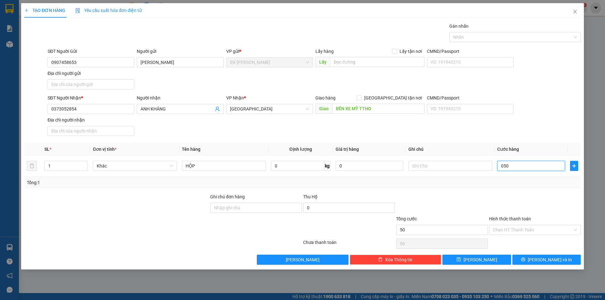
type input "0.500"
type input "500"
type input "05.000"
type input "5.000"
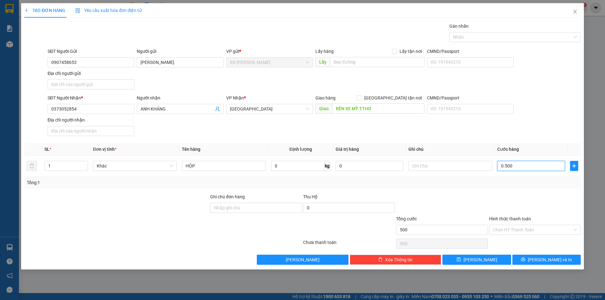
type input "5.000"
type input "050.000"
type input "50.000"
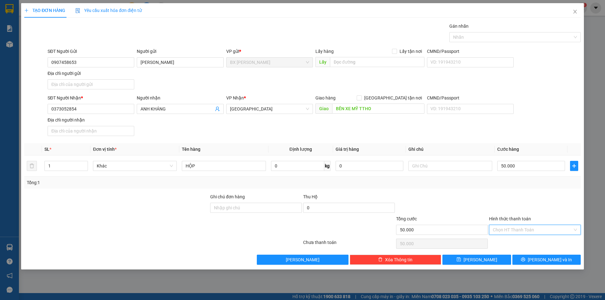
click at [556, 234] on input "Hình thức thanh toán" at bounding box center [533, 229] width 80 height 9
click at [550, 245] on div "Tại văn phòng" at bounding box center [535, 242] width 84 height 7
type input "0"
click at [541, 261] on span "[PERSON_NAME] và In" at bounding box center [550, 259] width 44 height 7
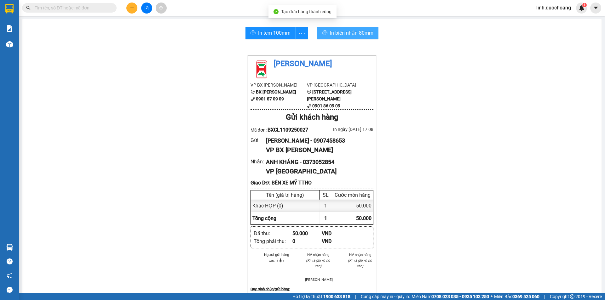
click at [341, 31] on span "In biên nhận 80mm" at bounding box center [351, 33] width 43 height 8
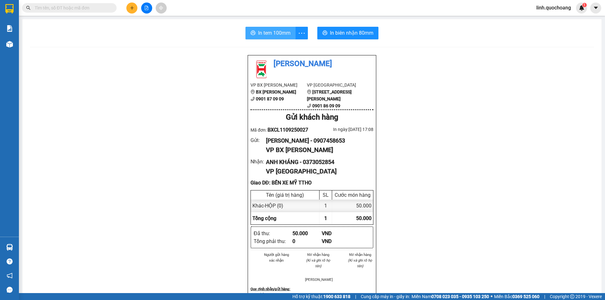
click at [274, 32] on span "In tem 100mm" at bounding box center [274, 33] width 32 height 8
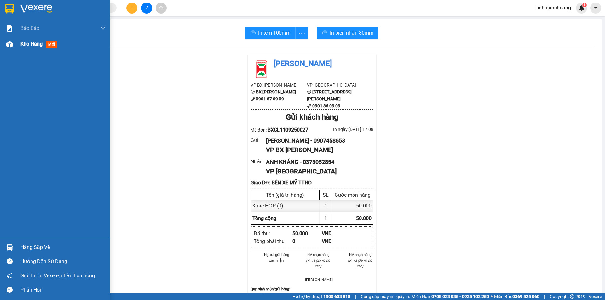
click at [21, 43] on span "Kho hàng" at bounding box center [31, 44] width 22 height 6
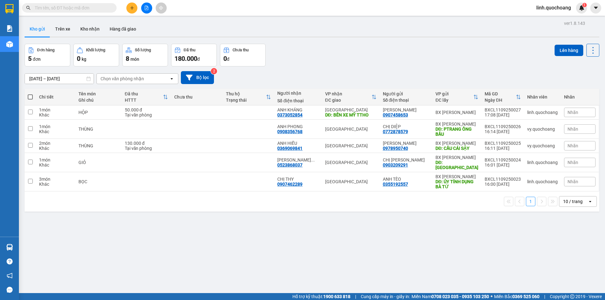
click at [131, 8] on icon "plus" at bounding box center [132, 8] width 4 height 4
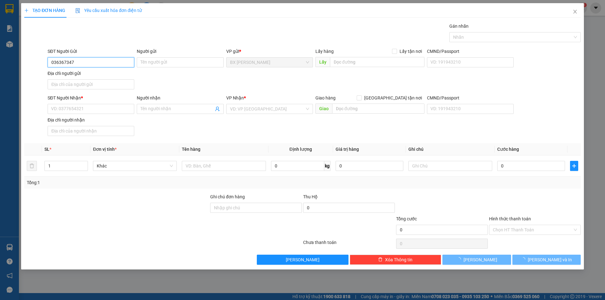
type input "0363673479"
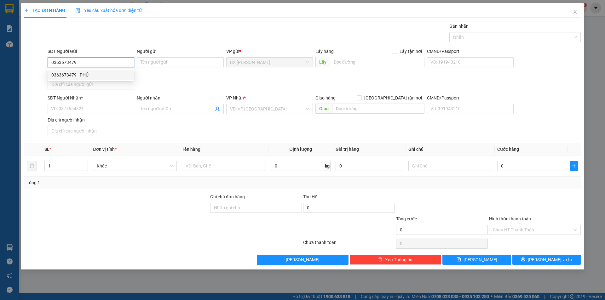
click at [92, 75] on div "0363673479 - PHÚ" at bounding box center [90, 74] width 79 height 7
type input "PHÚ"
type input "0363673479"
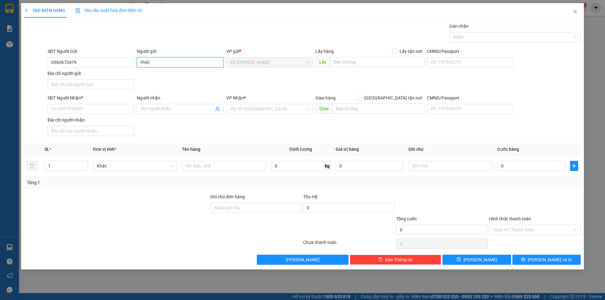
click at [141, 63] on input "PHÚ" at bounding box center [180, 62] width 87 height 10
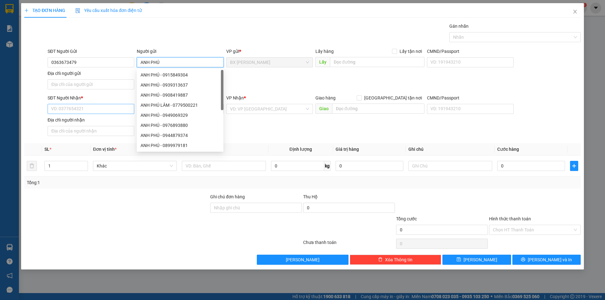
type input "ANH PHÚ"
click at [112, 108] on input "SĐT Người Nhận *" at bounding box center [91, 109] width 87 height 10
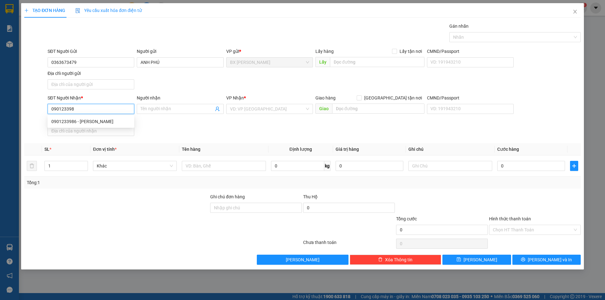
type input "0901233986"
click at [83, 123] on div "0901233986 - TRẦN NHƯ HIỂN" at bounding box center [90, 121] width 79 height 7
type input "TRẦN NHƯ HIỂN"
type input "0901233986"
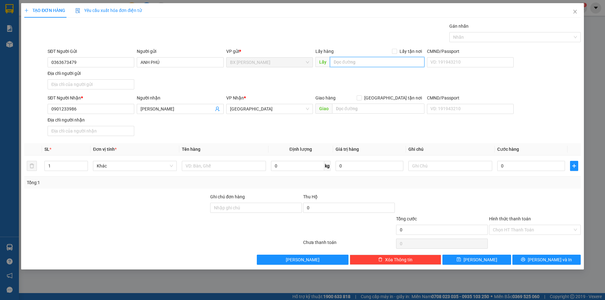
click at [352, 62] on input "text" at bounding box center [377, 62] width 94 height 10
type input "GIỌT ĐẮNG"
click at [251, 165] on input "text" at bounding box center [224, 166] width 84 height 10
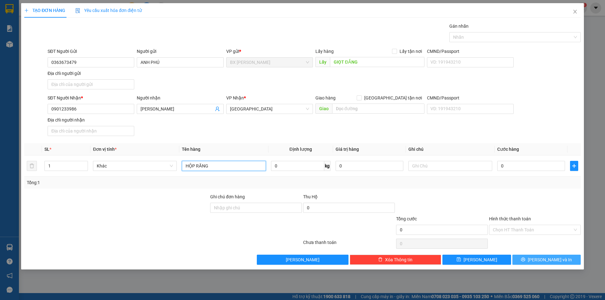
type input "HỘP RĂNG"
click at [557, 259] on span "[PERSON_NAME] và In" at bounding box center [550, 259] width 44 height 7
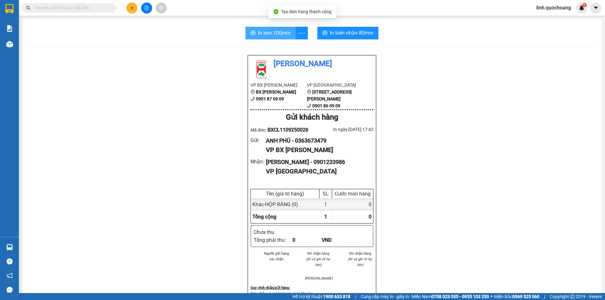
click at [275, 30] on span "In tem 100mm" at bounding box center [274, 33] width 32 height 8
